Goal: Information Seeking & Learning: Learn about a topic

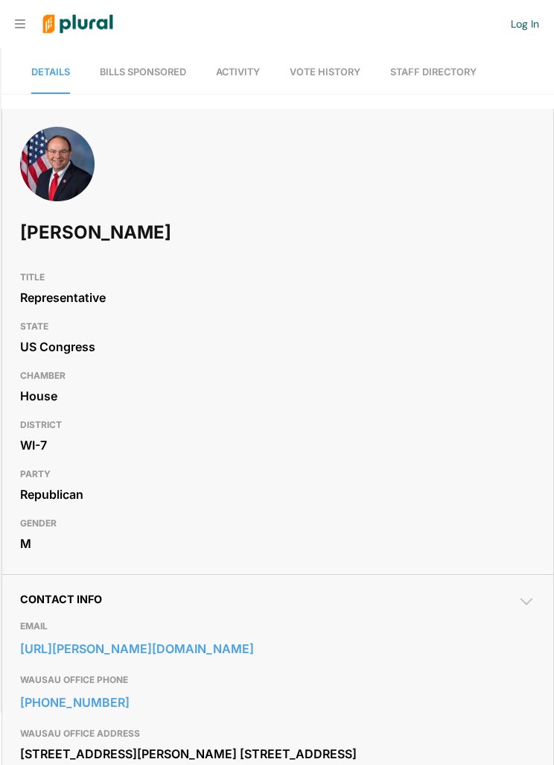
click at [156, 80] on link "Bills Sponsored" at bounding box center [143, 72] width 86 height 42
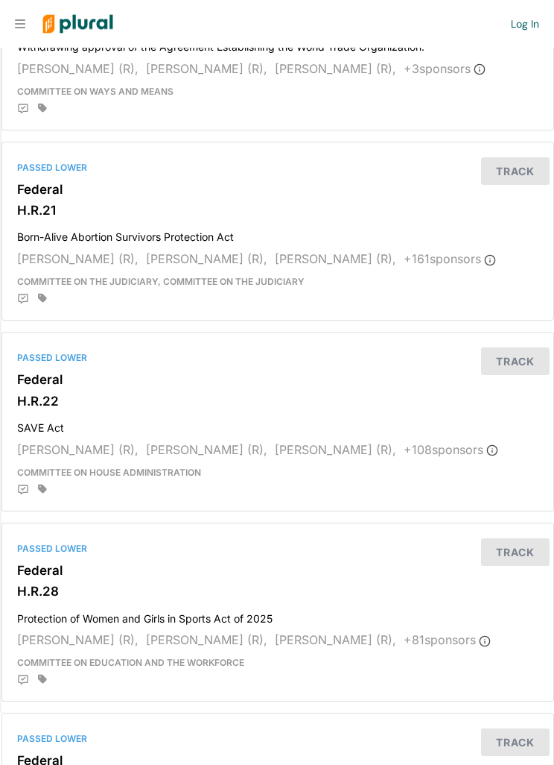
scroll to position [1303, 0]
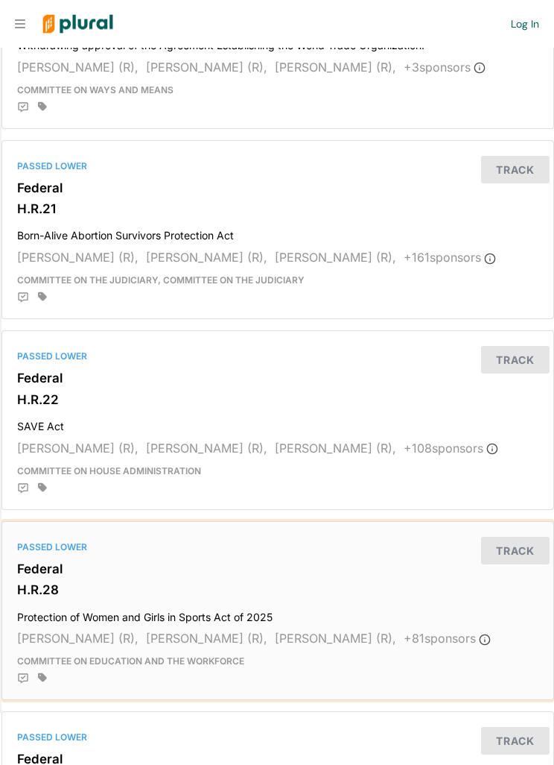
click at [406, 540] on div "Passed Lower" at bounding box center [278, 546] width 522 height 13
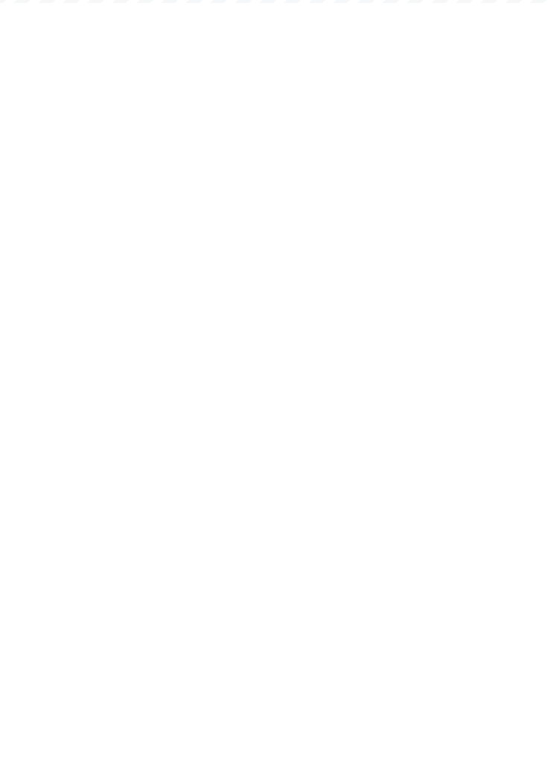
scroll to position [8, 0]
